Goal: Find specific page/section: Find specific page/section

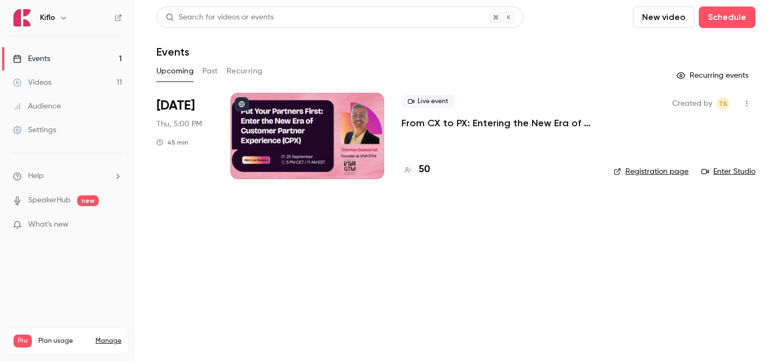
click at [712, 170] on link "Enter Studio" at bounding box center [728, 171] width 54 height 11
click at [713, 173] on link "Enter Studio" at bounding box center [728, 171] width 54 height 11
click at [747, 174] on link "Enter Studio" at bounding box center [728, 171] width 54 height 11
